Goal: Task Accomplishment & Management: Use online tool/utility

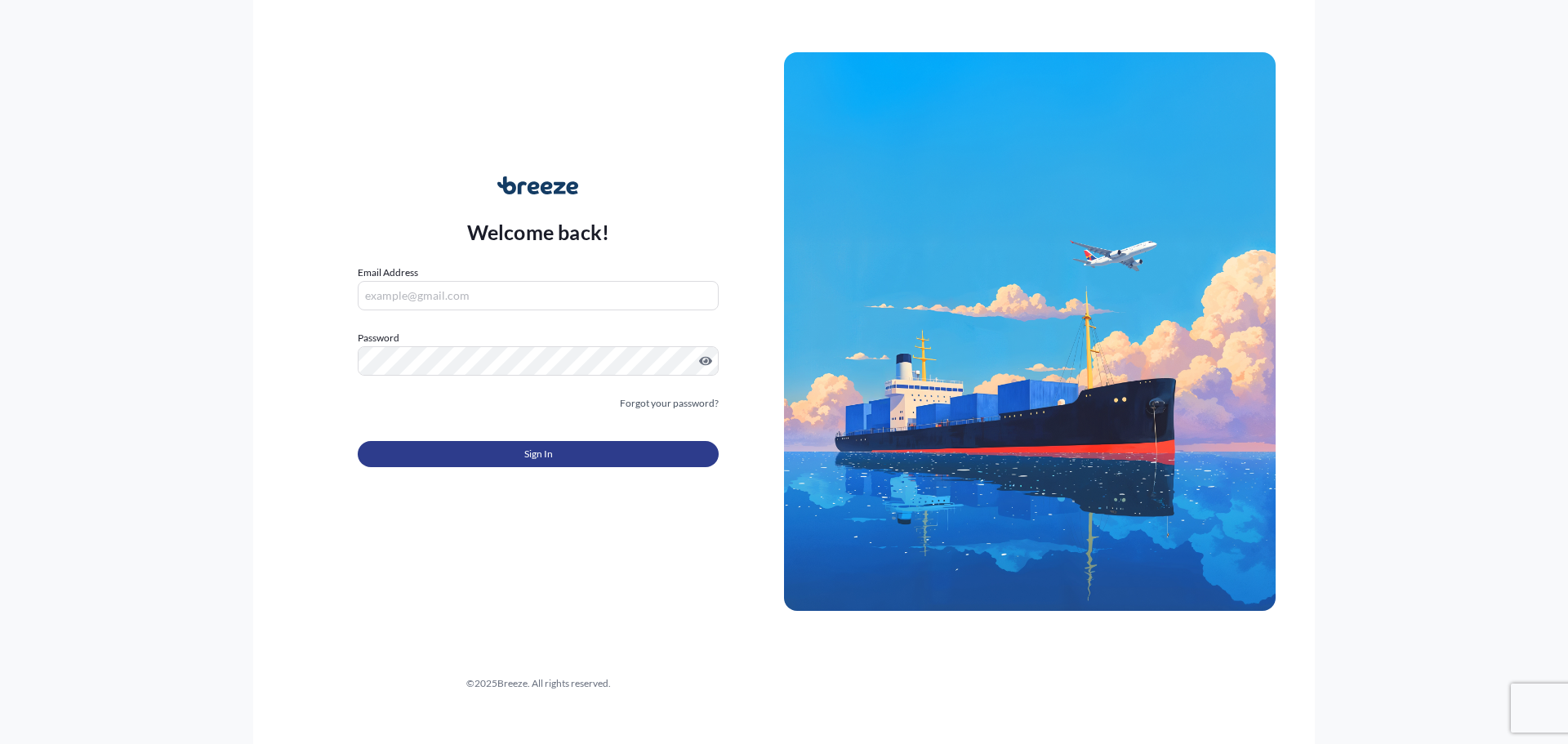
type input "[EMAIL_ADDRESS][DOMAIN_NAME]"
click at [561, 456] on button "Sign In" at bounding box center [538, 454] width 361 height 26
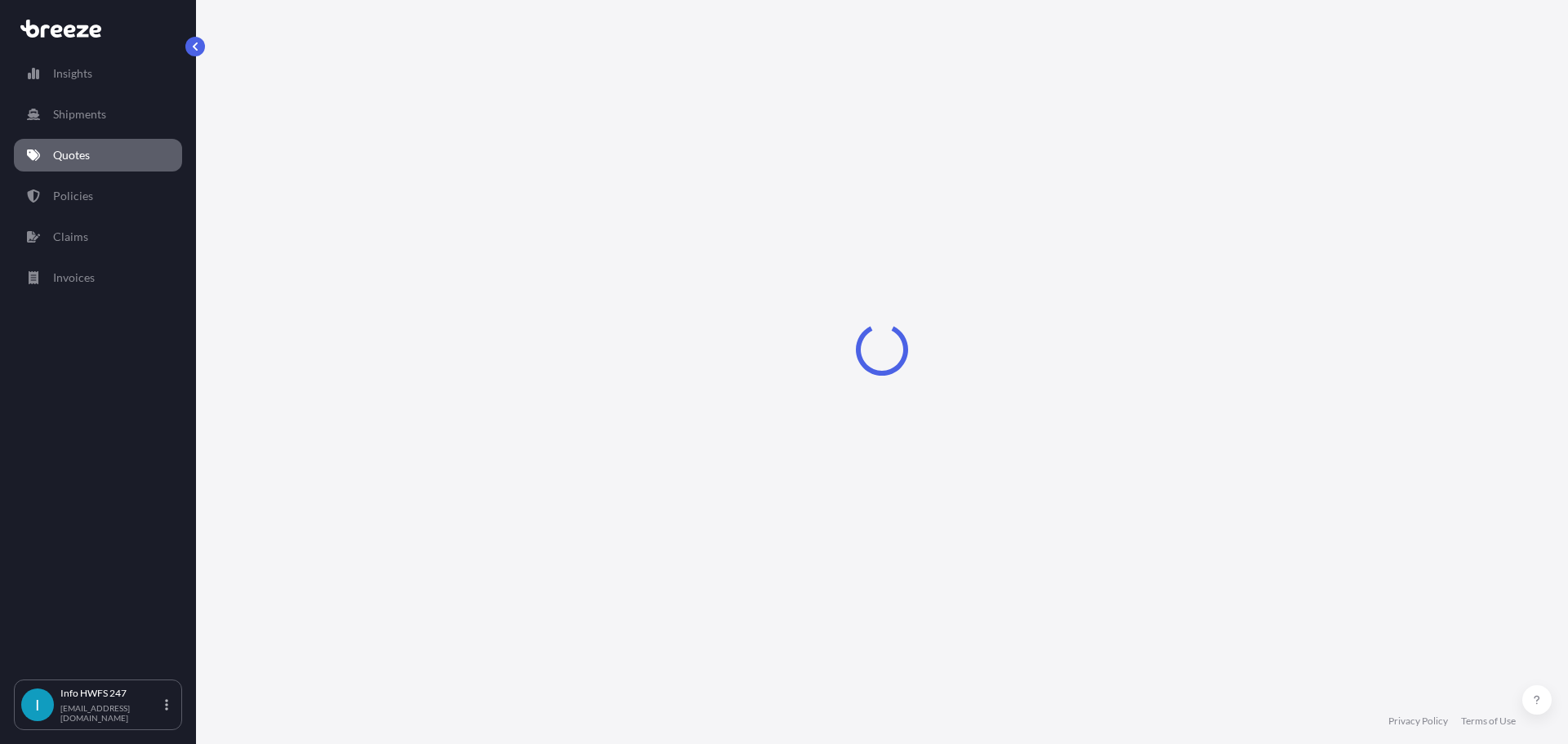
select select "Road"
select select "2"
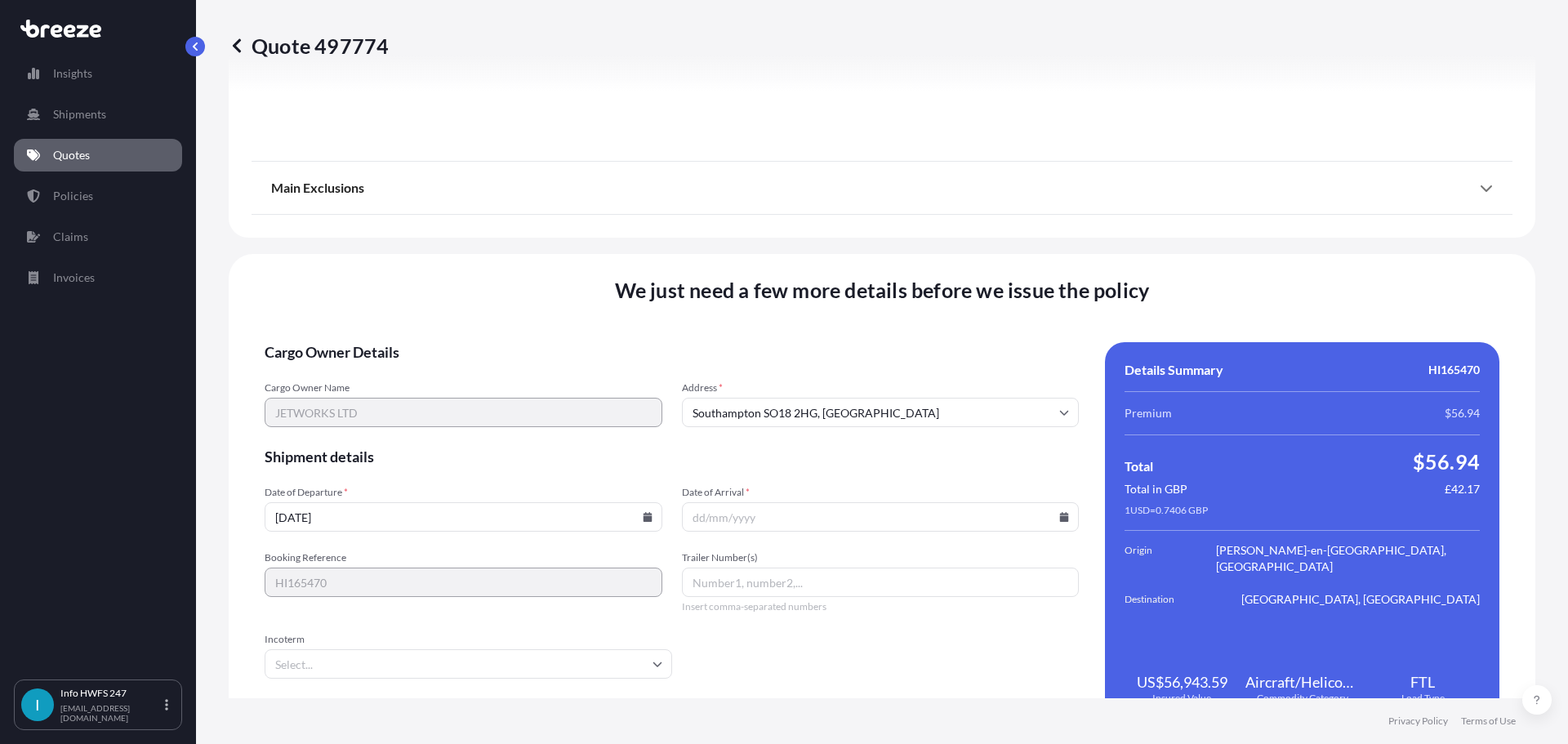
scroll to position [1831, 0]
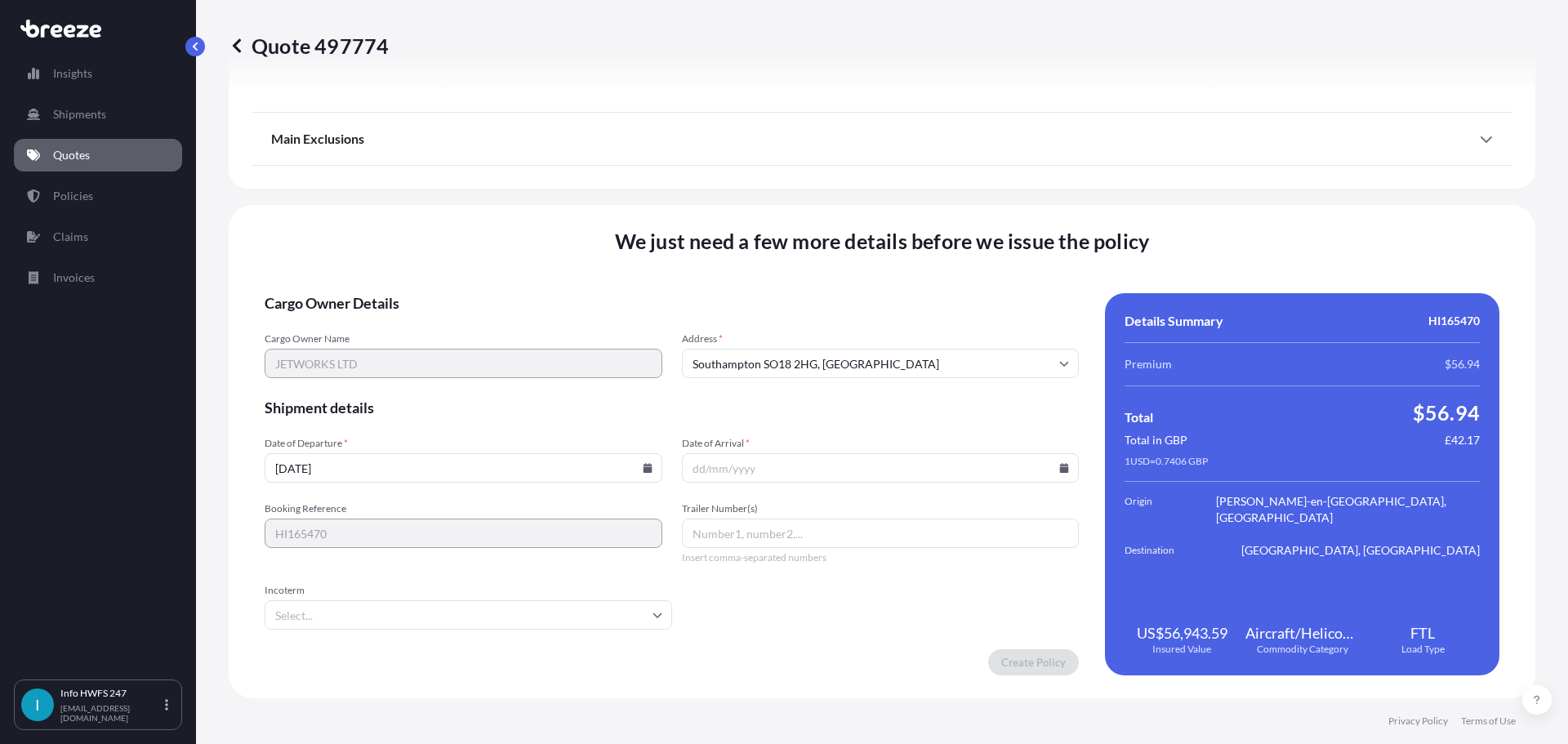
click at [1045, 471] on input "Date of Arrival *" at bounding box center [881, 467] width 398 height 30
click at [1063, 470] on input "Date of Arrival *" at bounding box center [881, 467] width 398 height 30
click at [1059, 463] on icon at bounding box center [1064, 468] width 10 height 10
click at [905, 386] on button "29" at bounding box center [912, 384] width 26 height 26
type input "[DATE]"
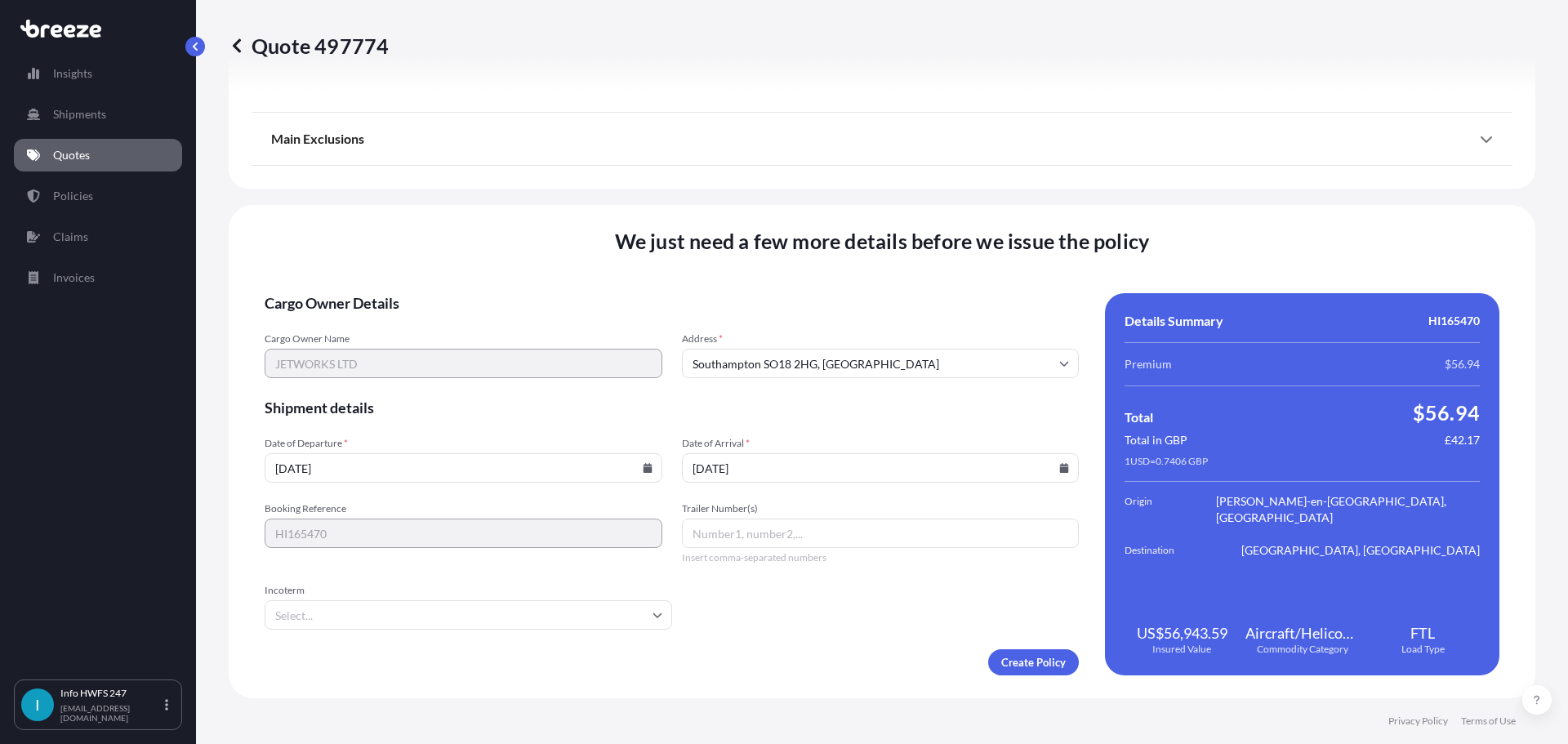
click at [771, 534] on input "Trailer Number(s)" at bounding box center [881, 533] width 398 height 30
type input "AB27YND"
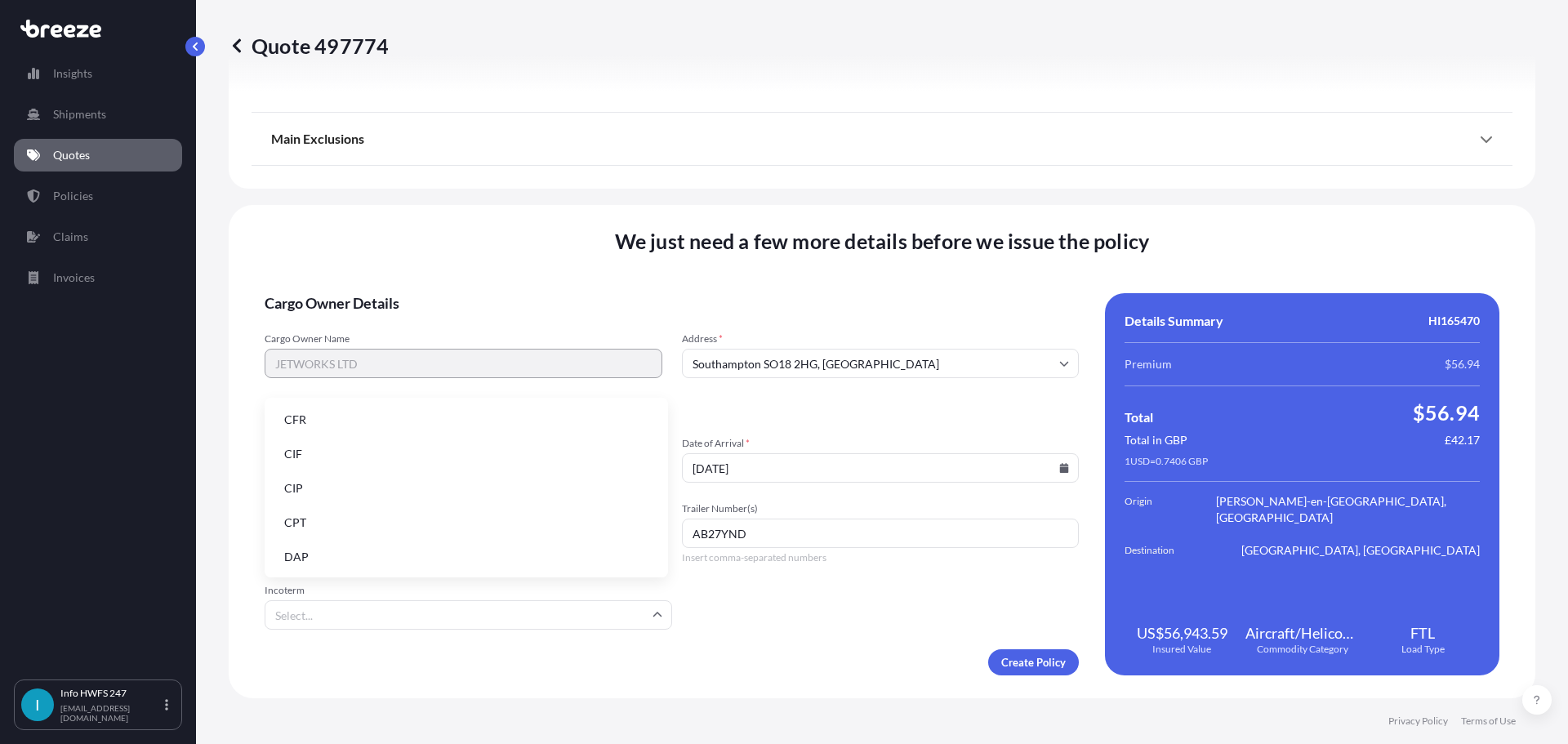
click at [582, 618] on input "Incoterm" at bounding box center [468, 614] width 408 height 30
click at [504, 501] on li "EXW" at bounding box center [465, 496] width 390 height 31
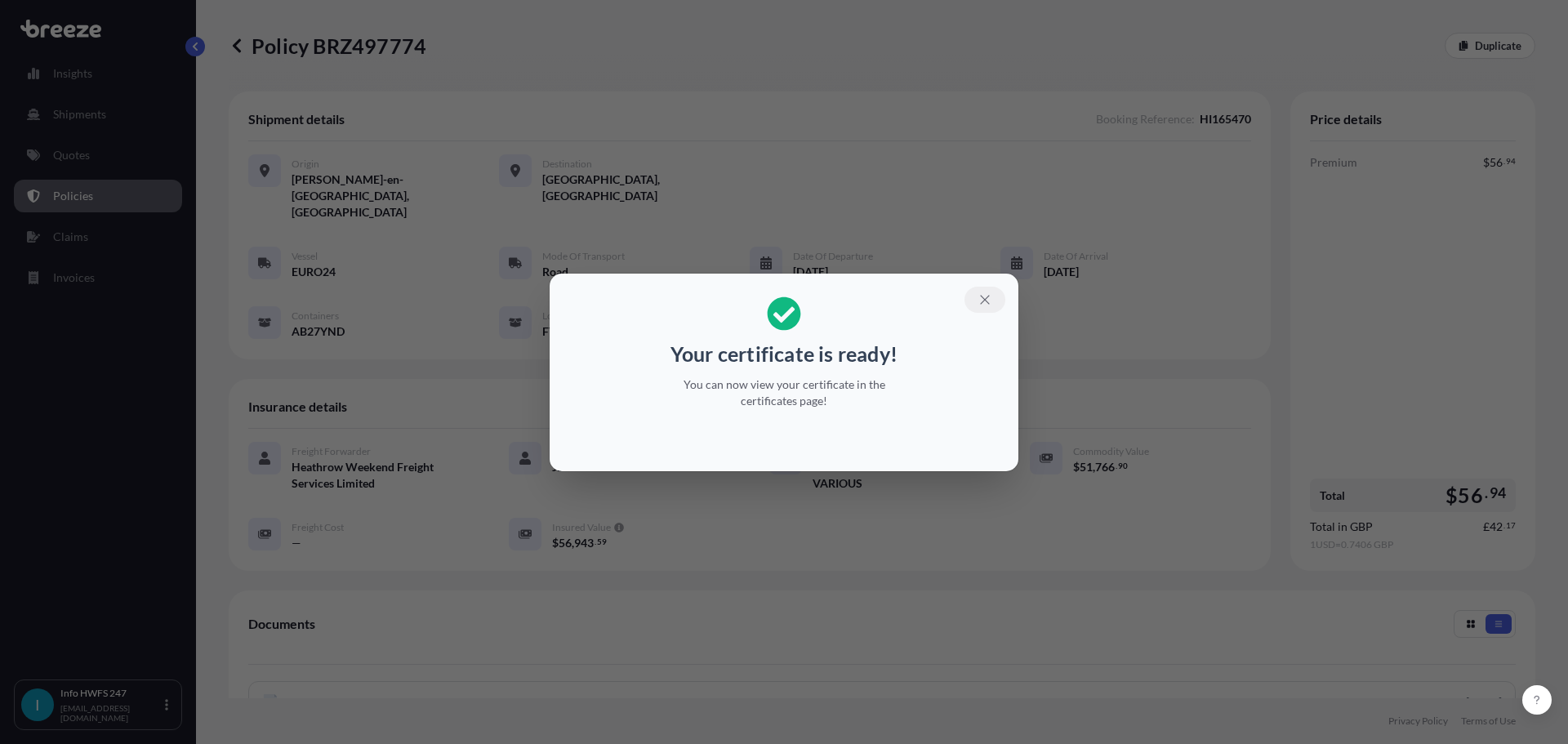
click at [975, 304] on button "button" at bounding box center [984, 299] width 41 height 26
